Goal: Task Accomplishment & Management: Manage account settings

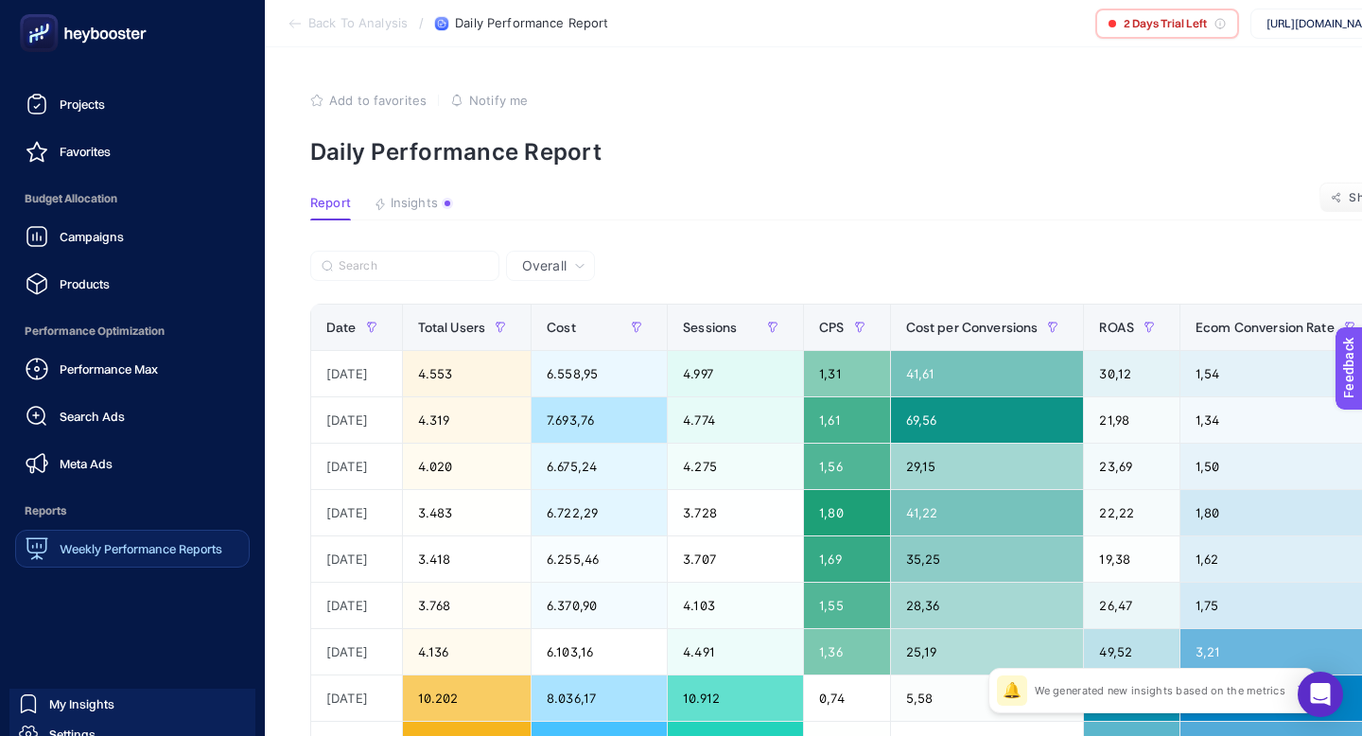
scroll to position [182, 0]
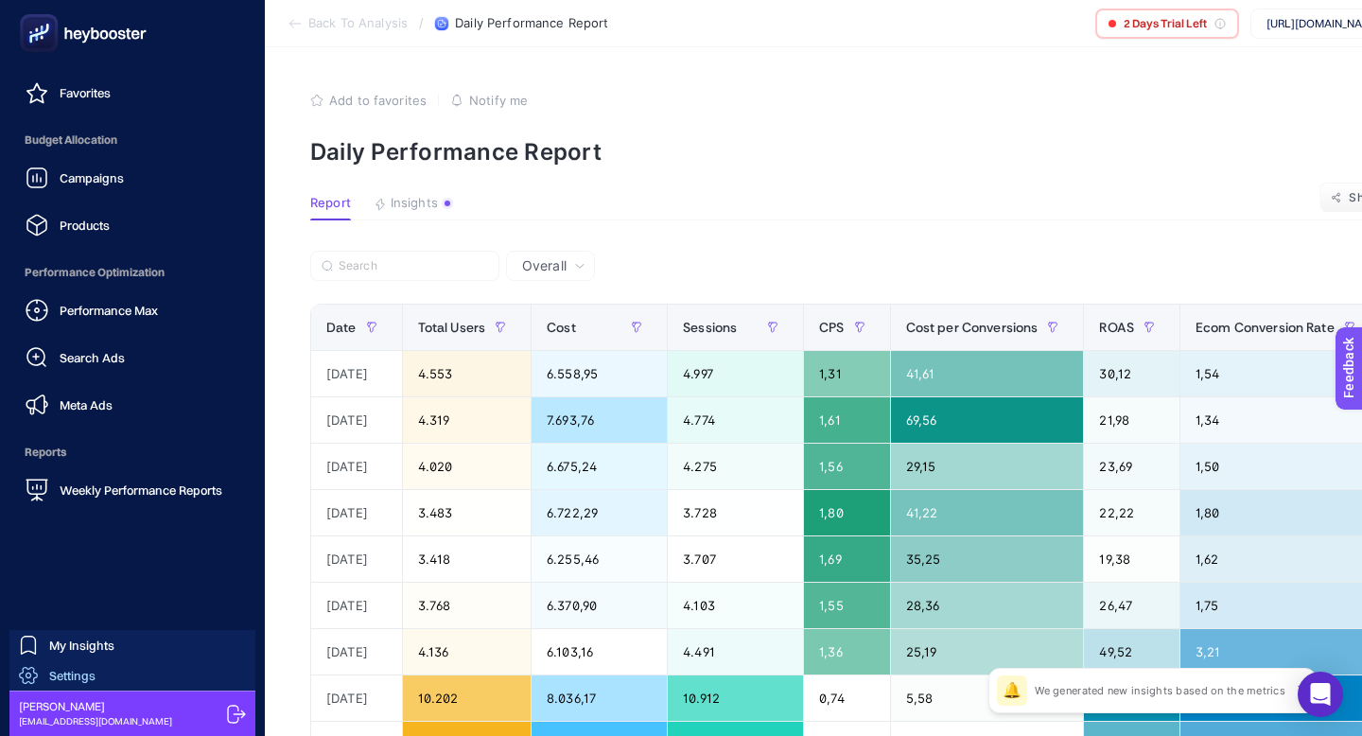
click at [96, 680] on link "Settings" at bounding box center [132, 675] width 246 height 30
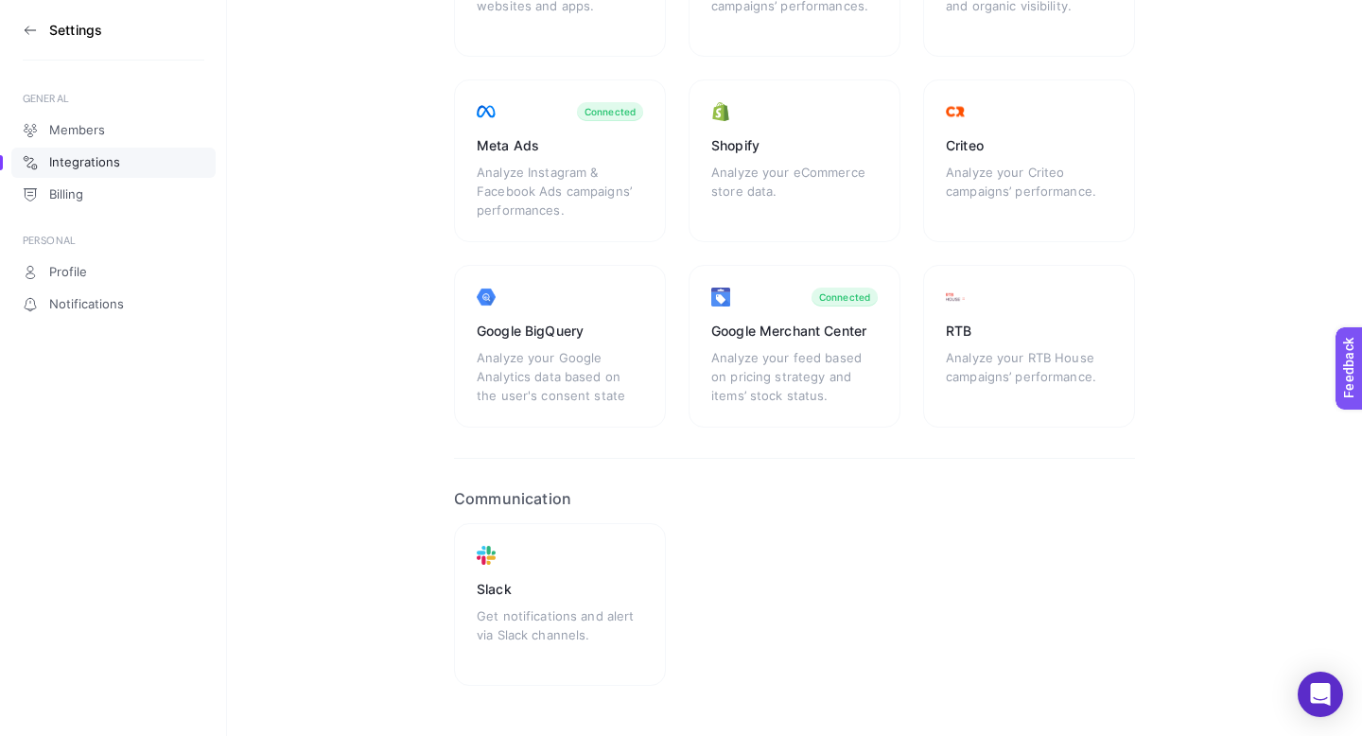
scroll to position [343, 0]
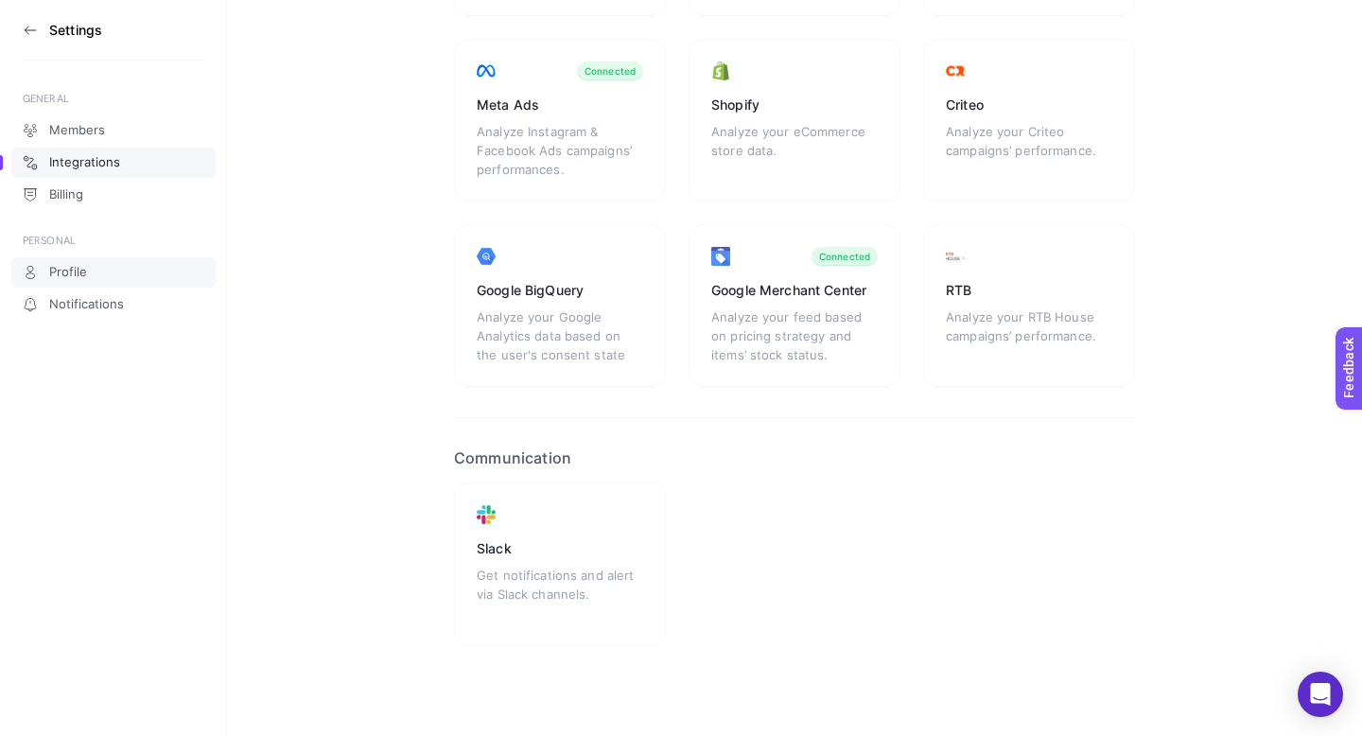
click at [118, 276] on link "Profile" at bounding box center [113, 272] width 204 height 30
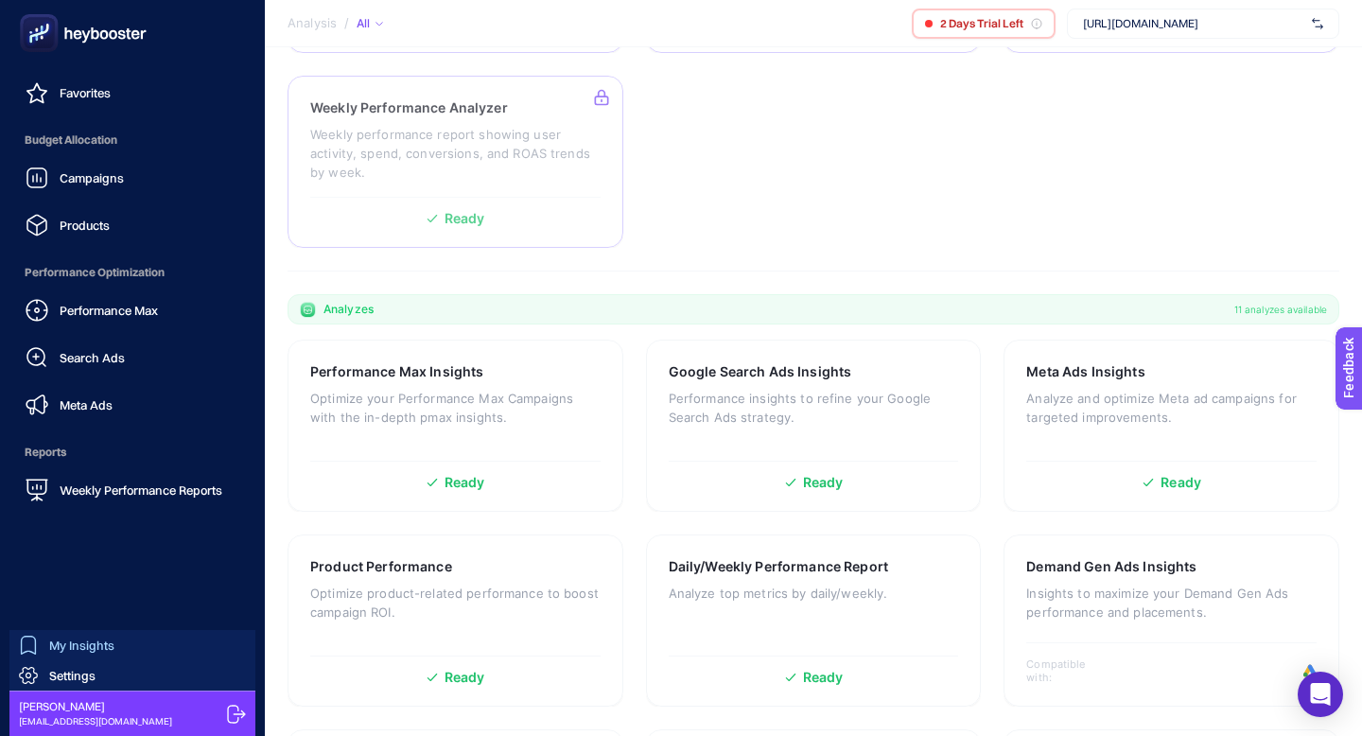
scroll to position [586, 0]
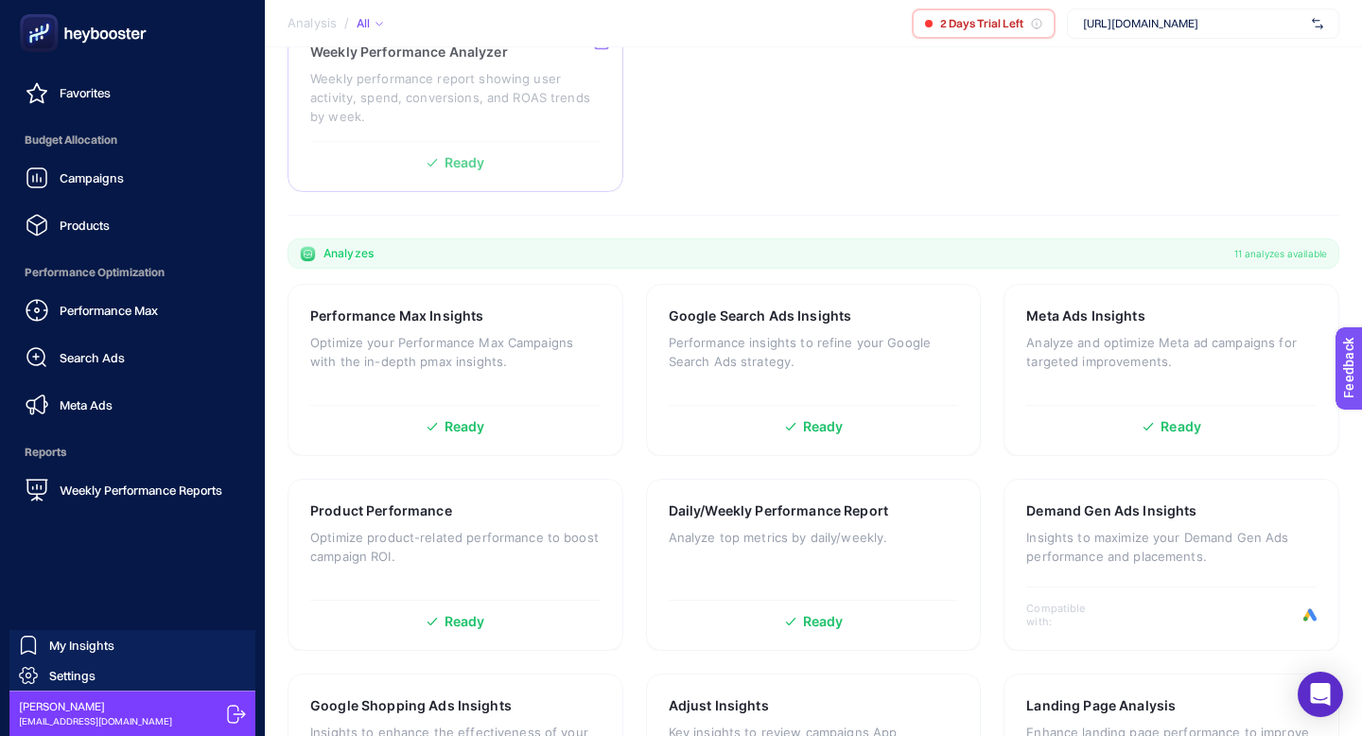
click at [163, 707] on div "Mert Yalçın mertyalcin@yandex.com" at bounding box center [132, 713] width 246 height 45
click at [236, 716] on icon at bounding box center [236, 714] width 19 height 19
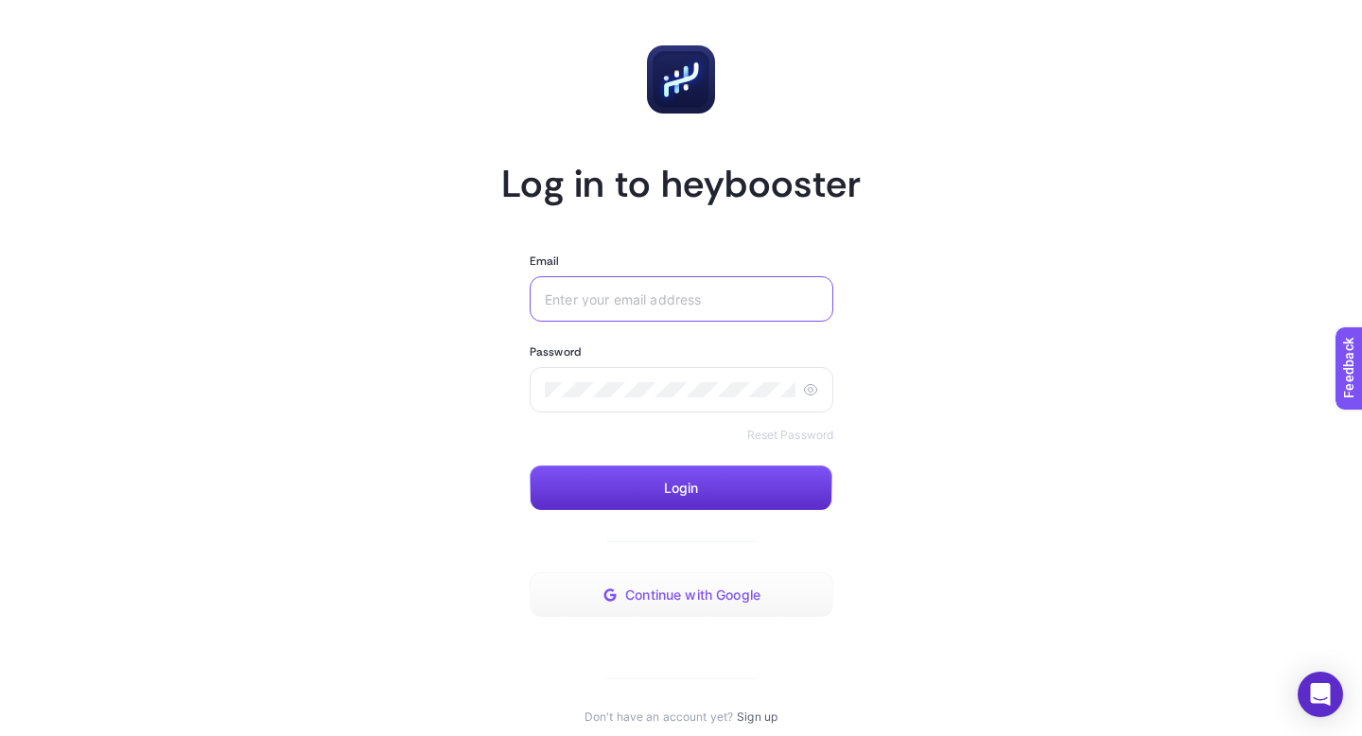
type input "[EMAIL_ADDRESS][DOMAIN_NAME]"
click at [673, 591] on span "Continue with Google" at bounding box center [692, 594] width 135 height 15
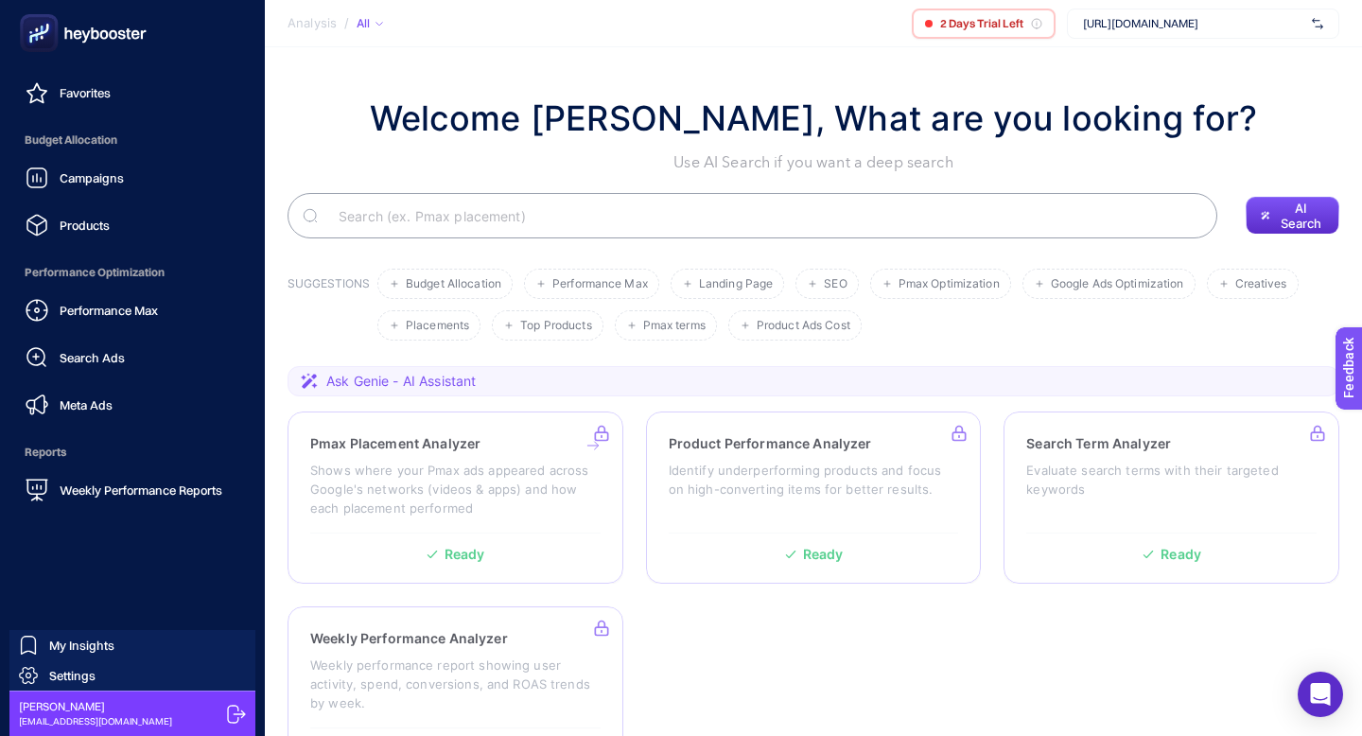
scroll to position [68, 0]
